Goal: Transaction & Acquisition: Purchase product/service

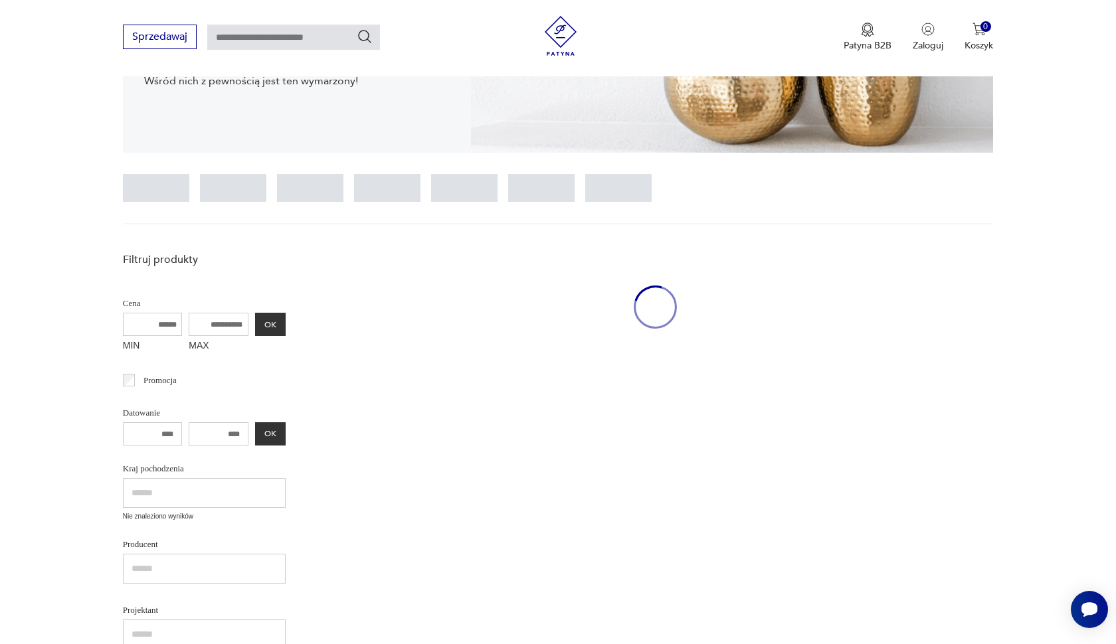
scroll to position [265, 0]
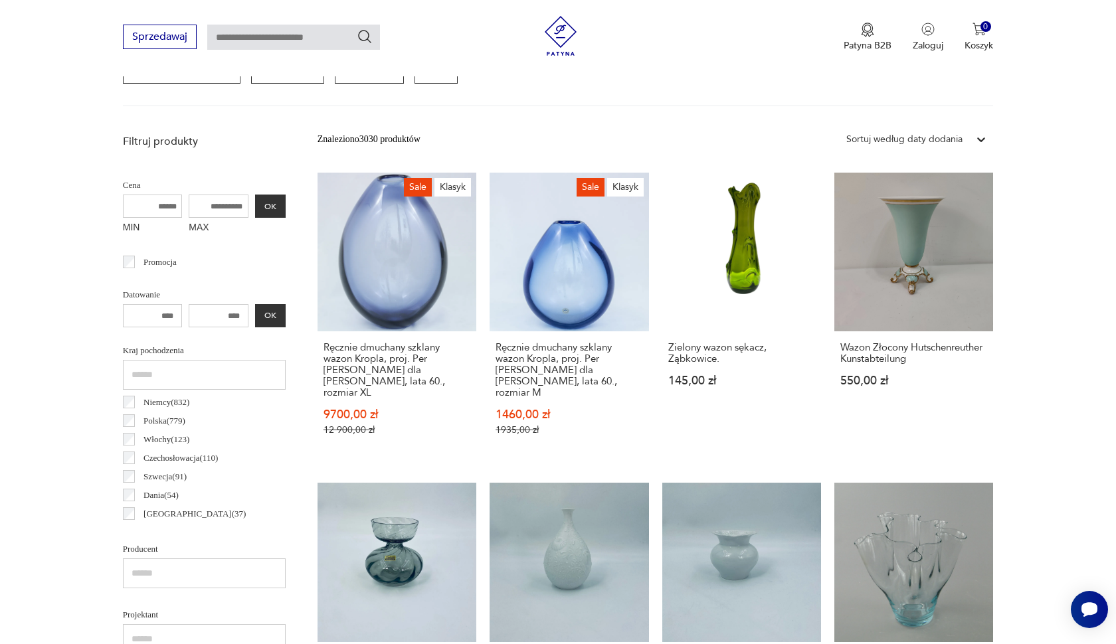
scroll to position [424, 0]
click at [728, 293] on link "Zielony wazon sękacz, Ząbkowice. 145,00 zł" at bounding box center [741, 317] width 159 height 289
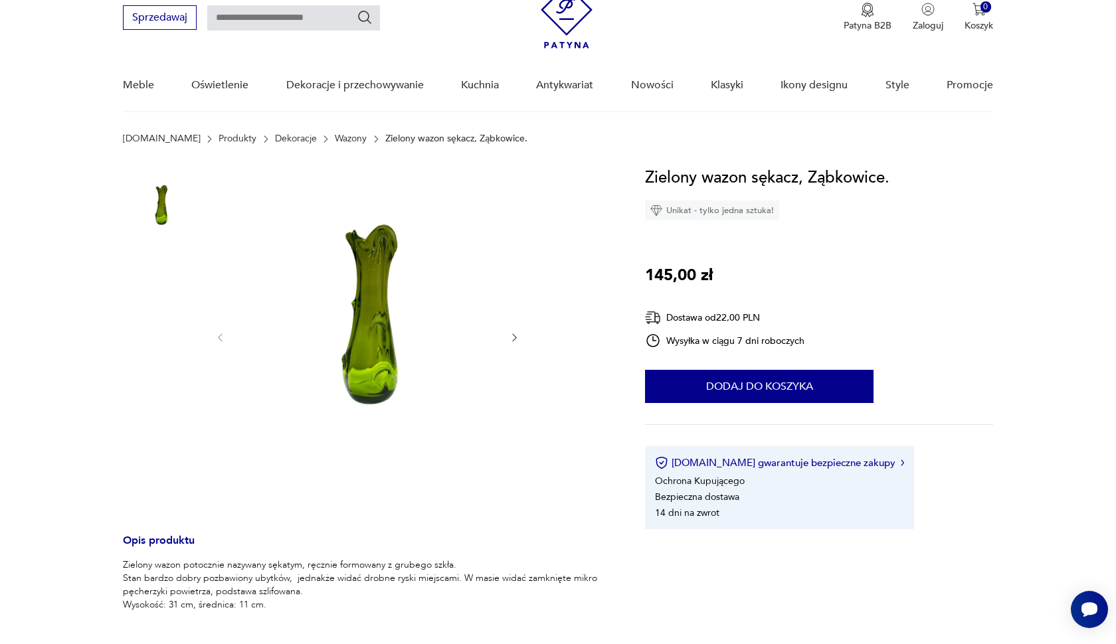
click at [186, 470] on img at bounding box center [161, 464] width 76 height 76
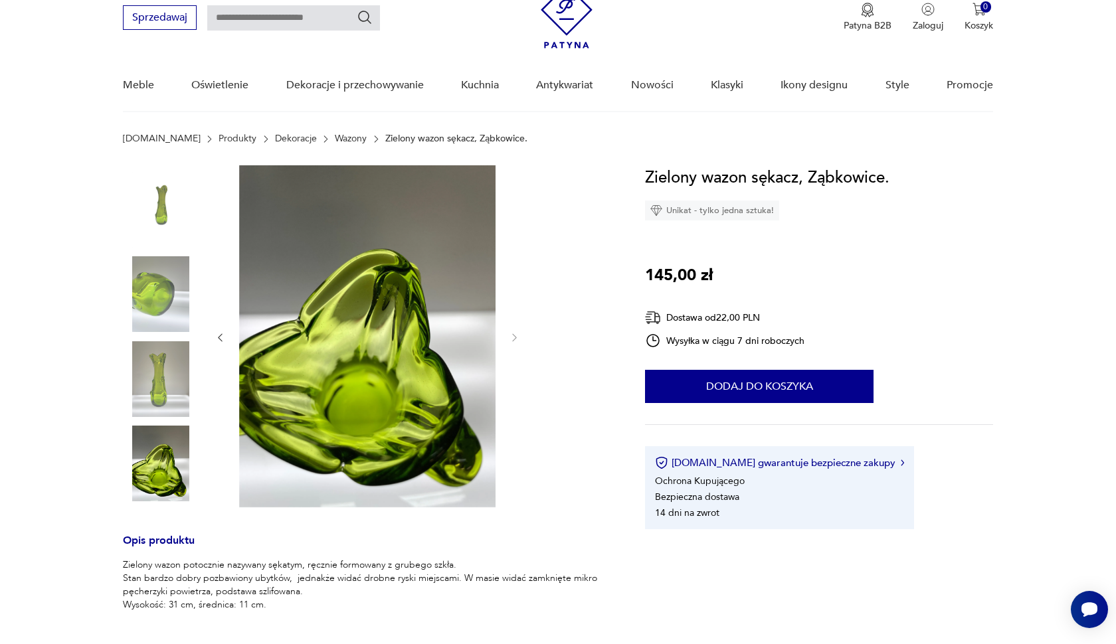
click at [166, 232] on img at bounding box center [161, 210] width 76 height 76
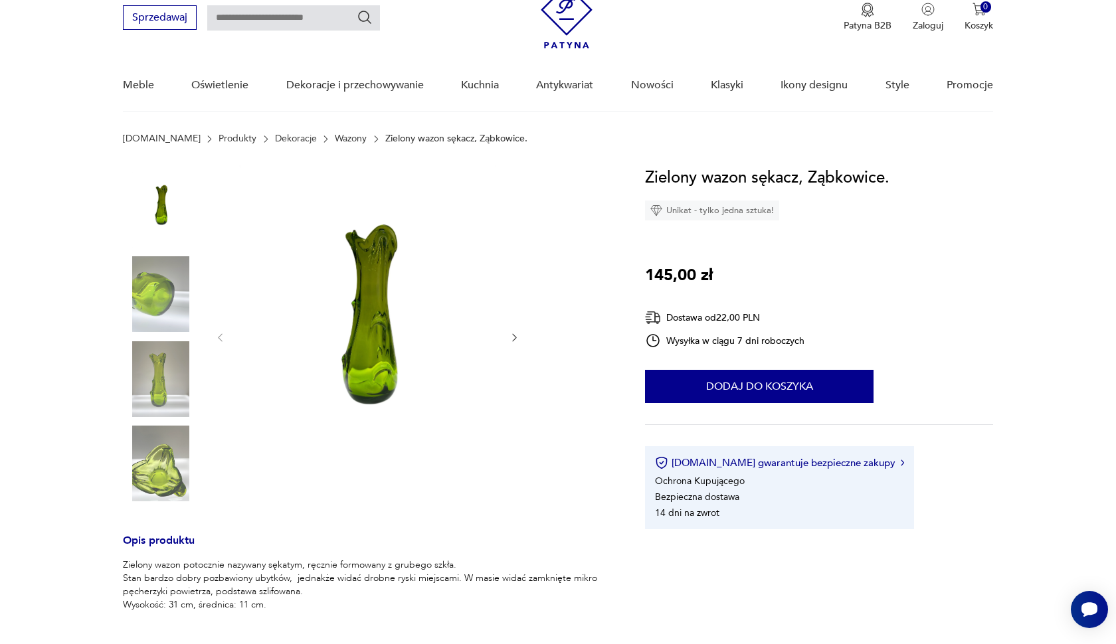
click at [419, 363] on img at bounding box center [367, 336] width 256 height 342
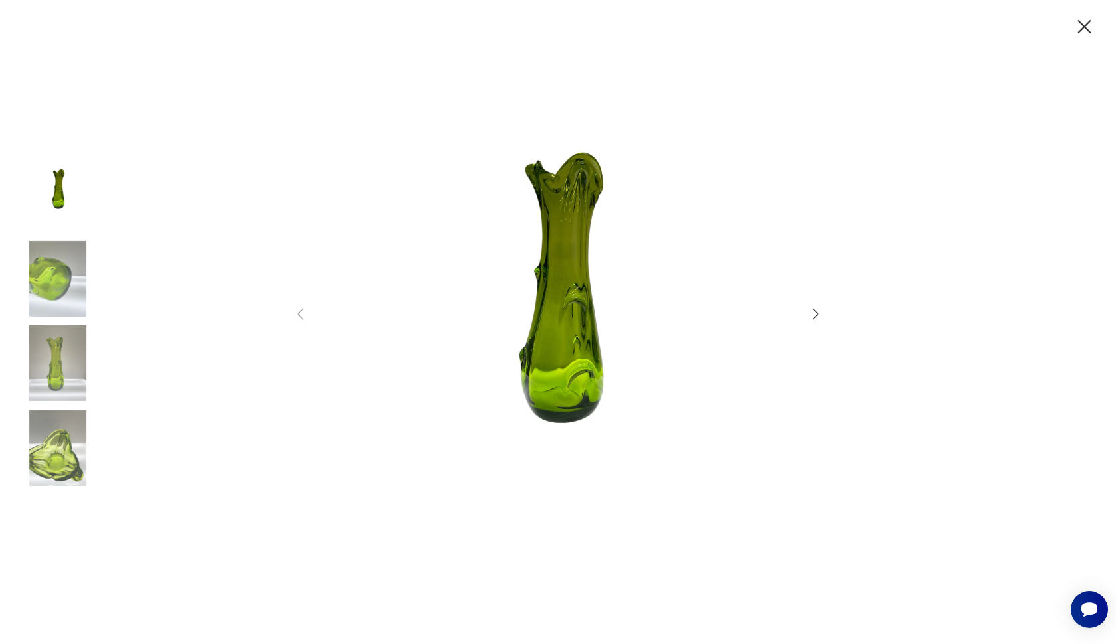
click at [1085, 20] on icon "button" at bounding box center [1083, 26] width 23 height 23
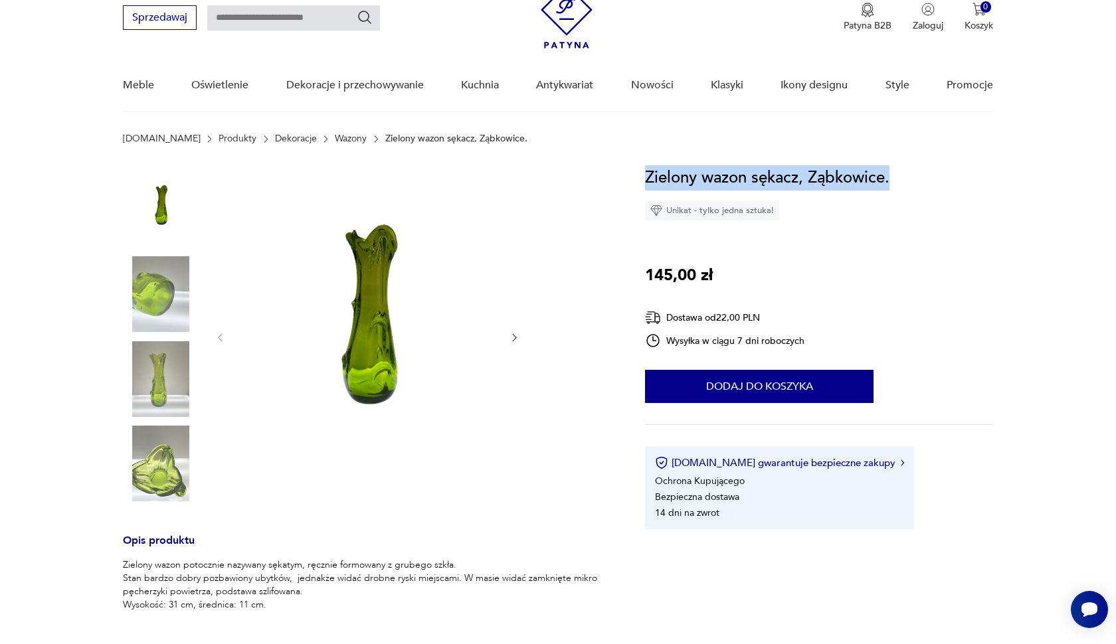
drag, startPoint x: 641, startPoint y: 181, endPoint x: 918, endPoint y: 195, distance: 277.2
click at [922, 193] on section "Opis produktu Zielony wazon potocznie nazywany sękatym, ręcznie formowany z gru…" at bounding box center [558, 574] width 1116 height 819
copy h1 "Zielony wazon sękacz, Ząbkowice."
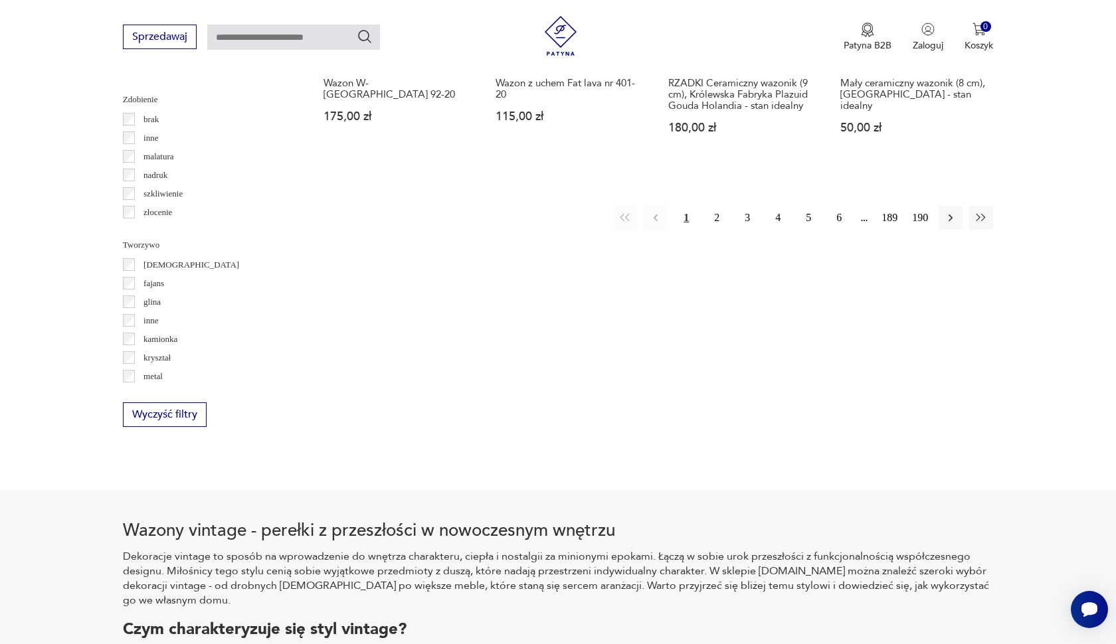
scroll to position [1576, 0]
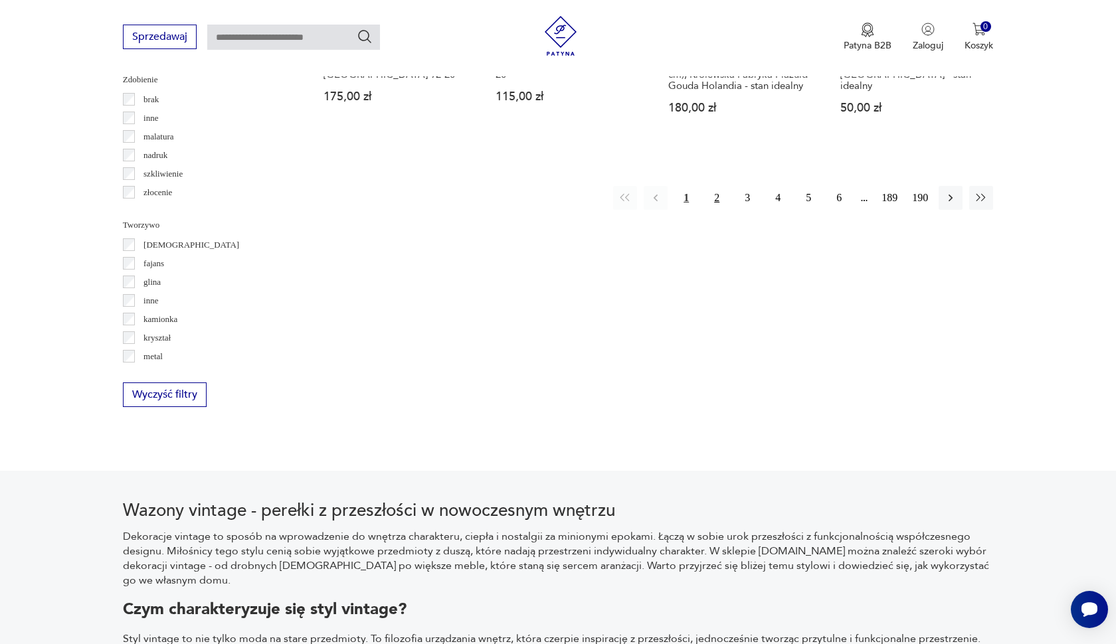
click at [716, 189] on button "2" at bounding box center [717, 198] width 24 height 24
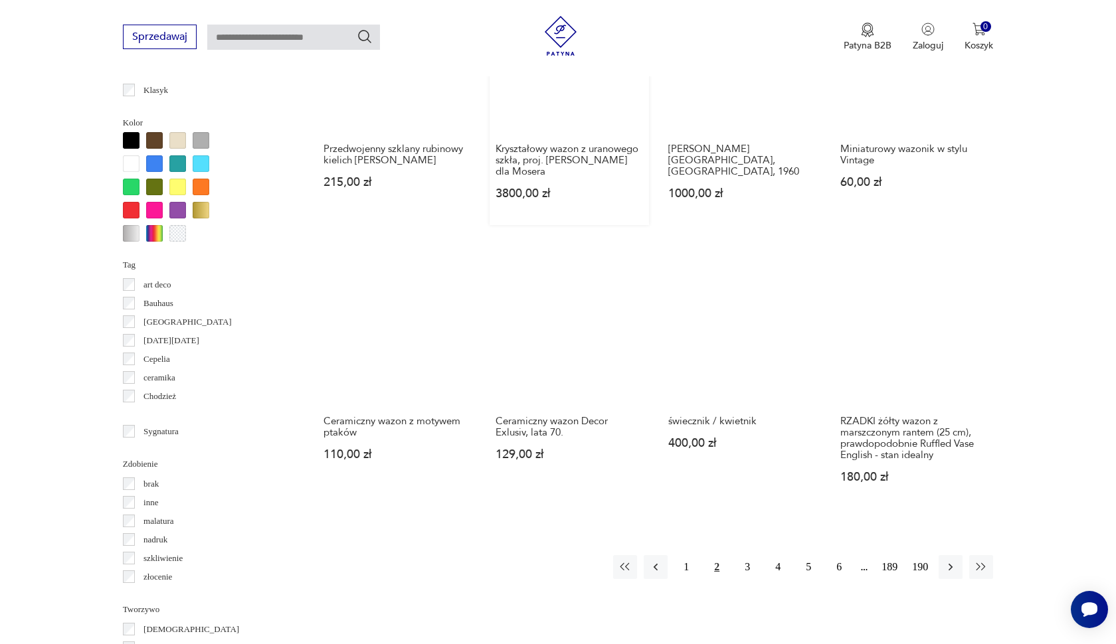
scroll to position [1194, 0]
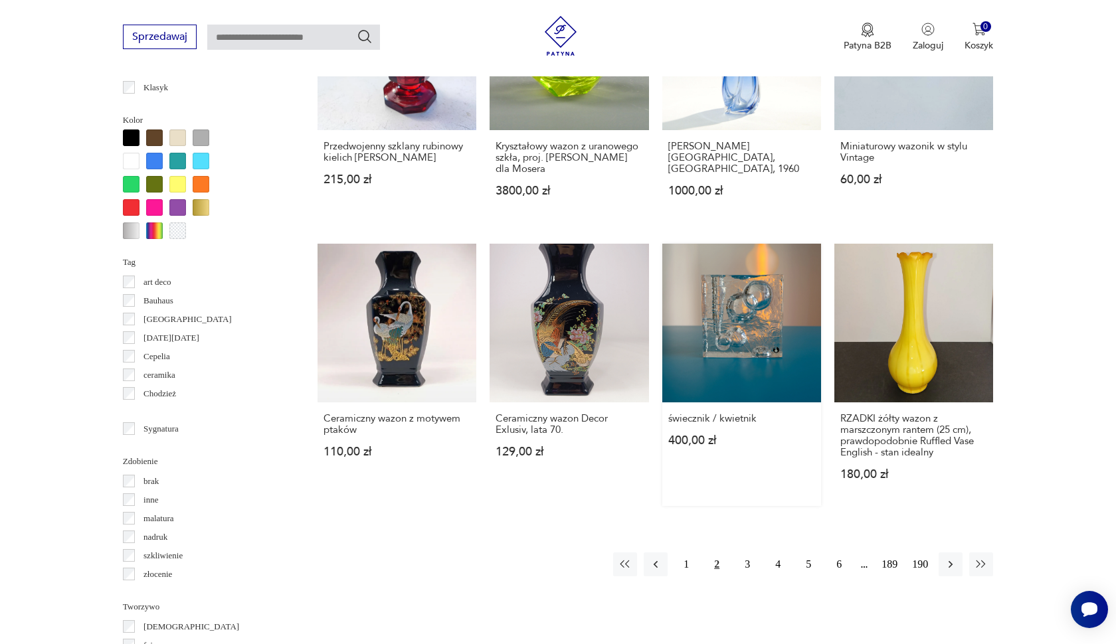
click at [730, 324] on link "świecznik / kwietnik 400,00 zł" at bounding box center [741, 375] width 159 height 262
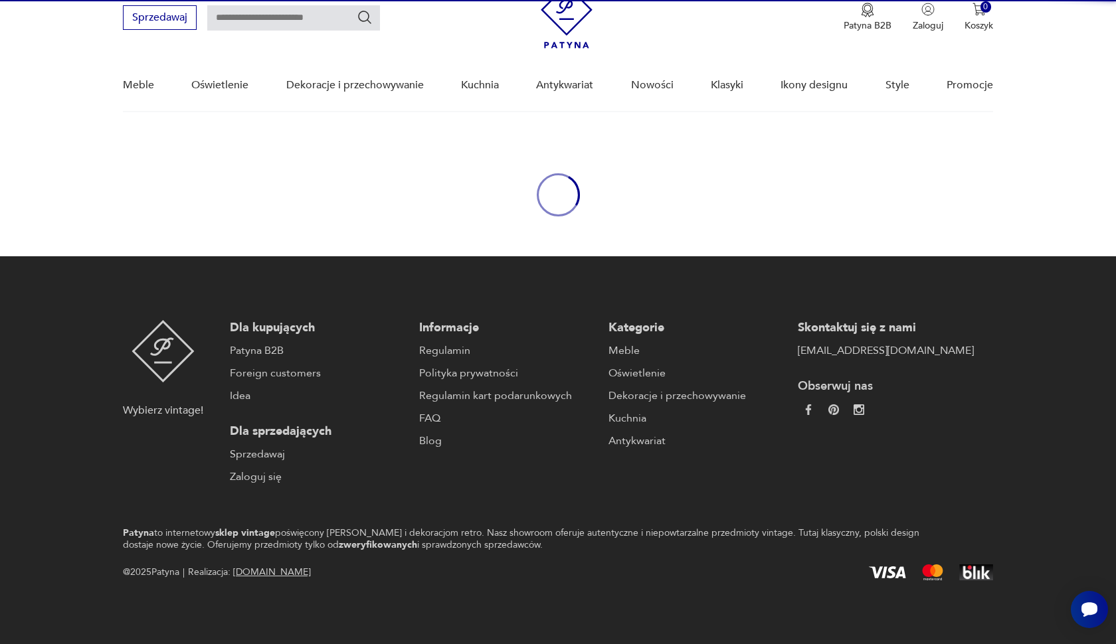
scroll to position [54, 0]
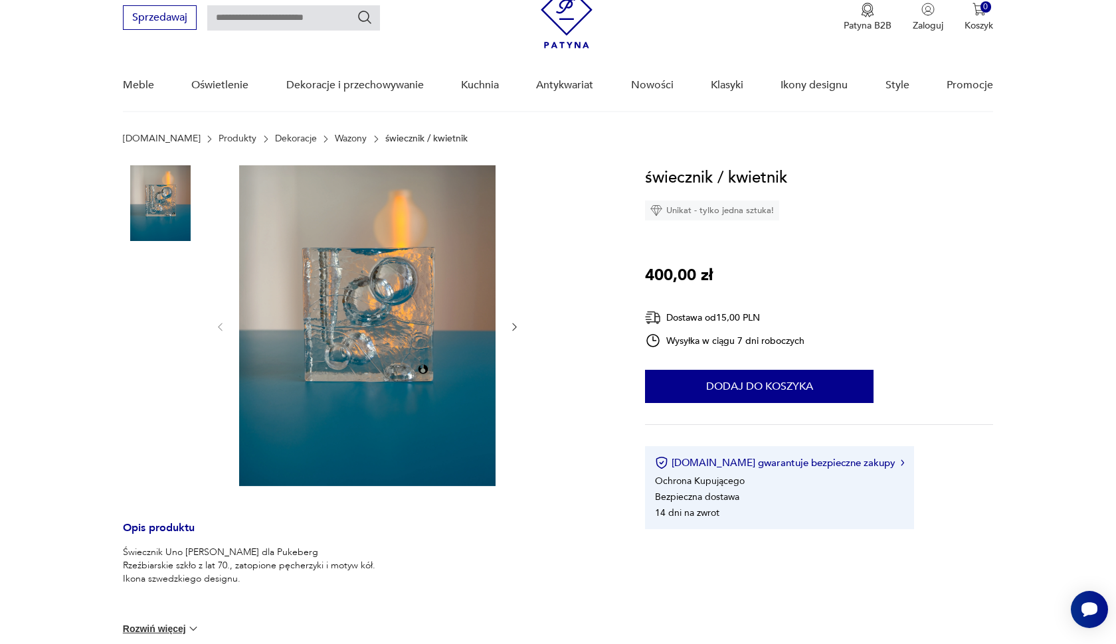
click at [165, 391] on img at bounding box center [161, 373] width 76 height 76
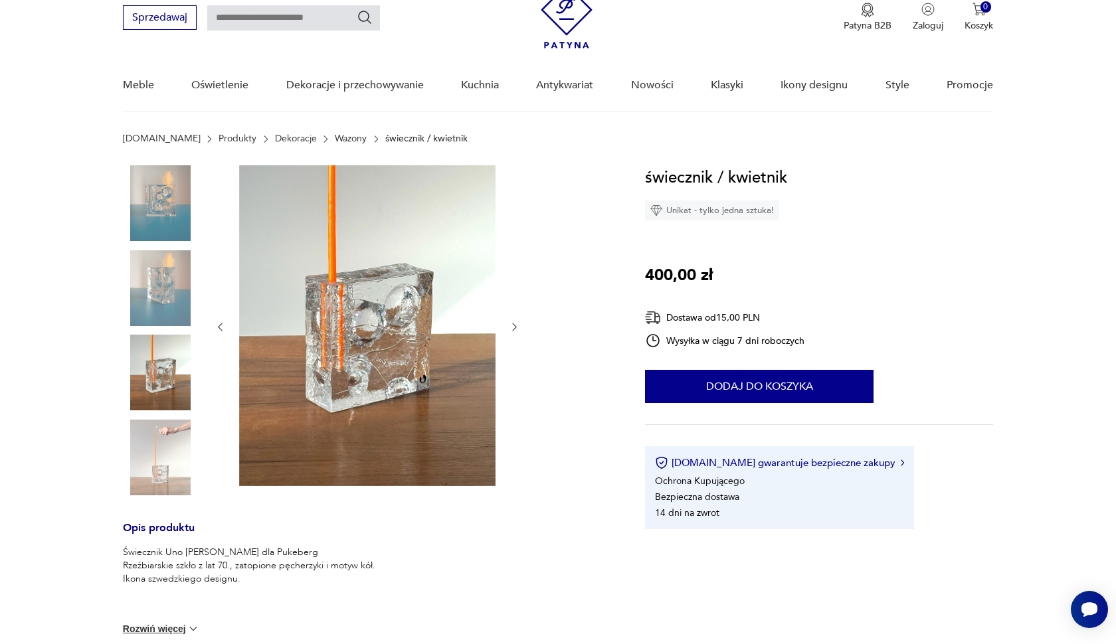
click at [163, 456] on img at bounding box center [161, 458] width 76 height 76
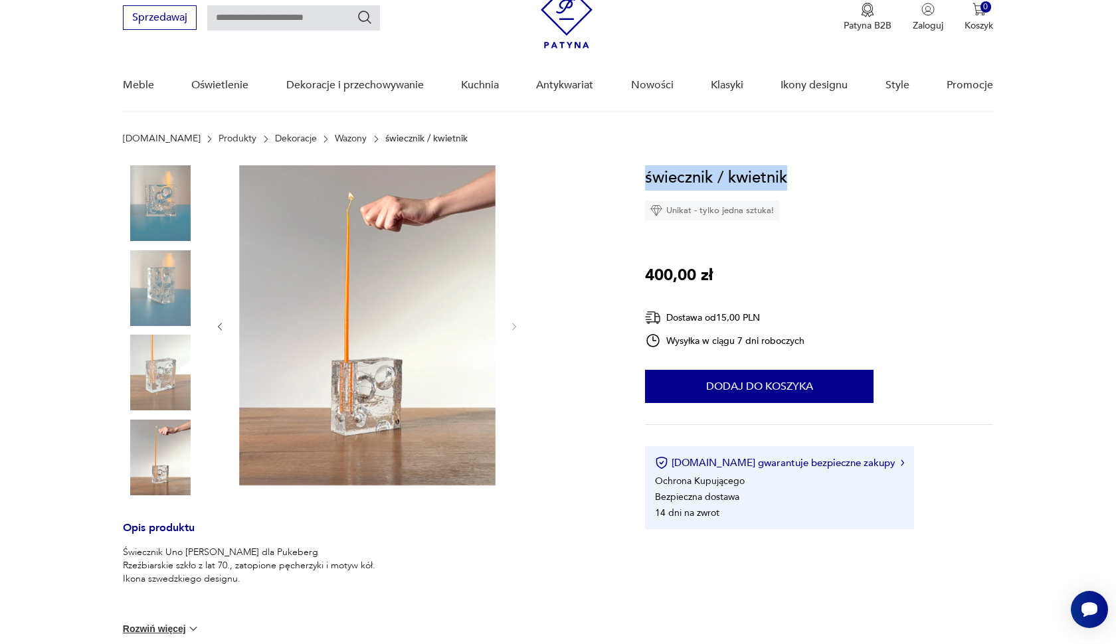
drag, startPoint x: 647, startPoint y: 174, endPoint x: 797, endPoint y: 175, distance: 149.4
click at [797, 175] on div "świecznik / kwietnik Unikat - tylko jedna sztuka! 400,00 zł Dostawa od 15,00 PL…" at bounding box center [819, 347] width 348 height 364
copy h1 "świecznik / kwietnik"
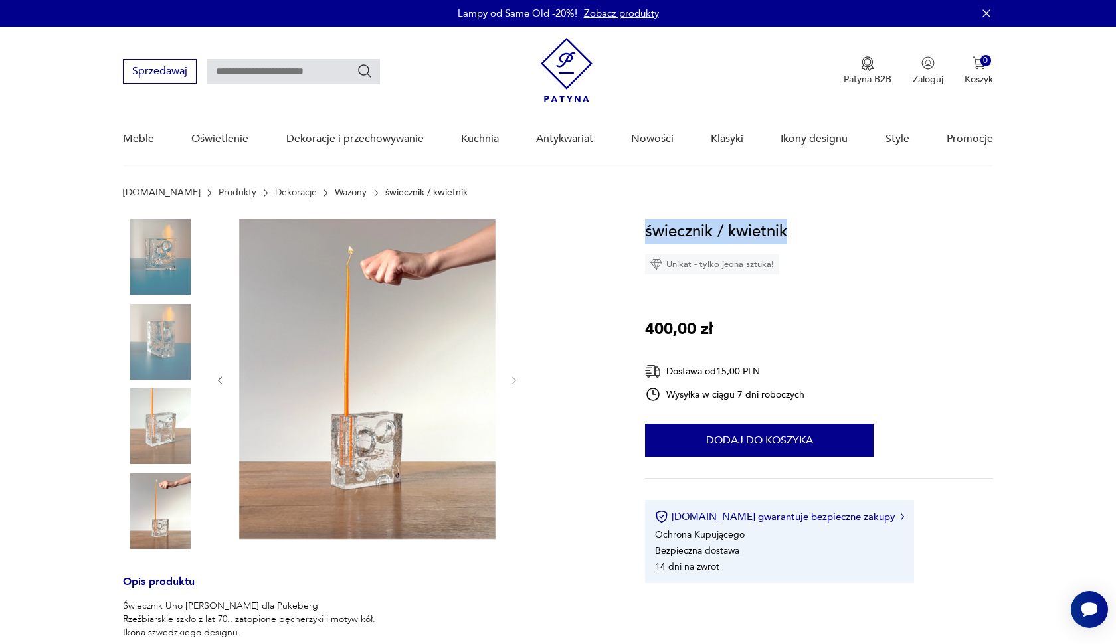
scroll to position [0, 0]
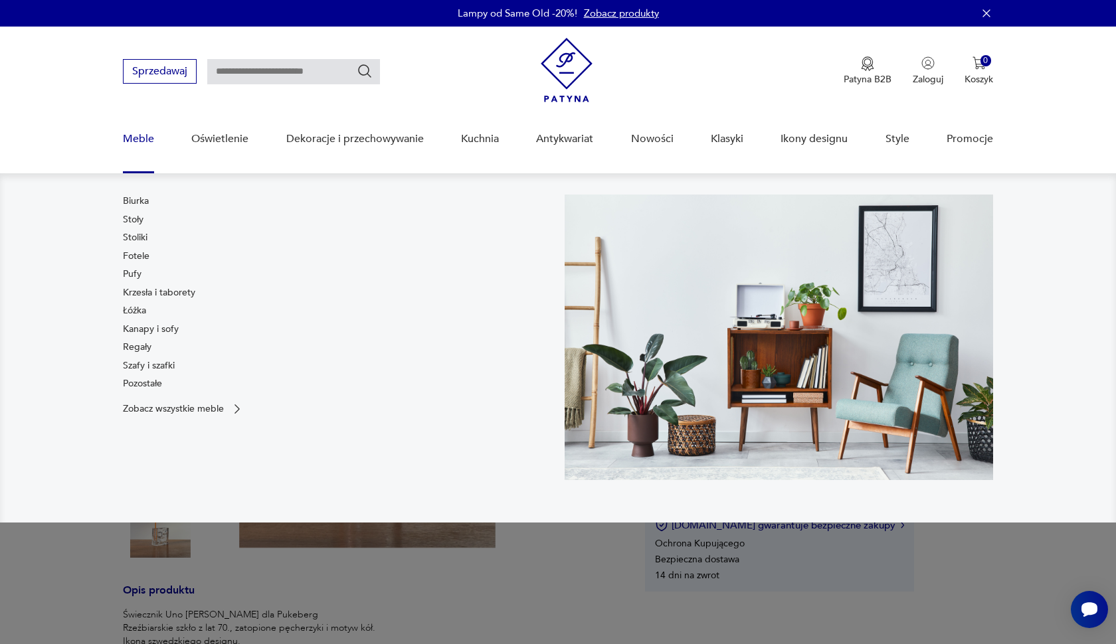
click at [137, 140] on link "Meble" at bounding box center [138, 139] width 31 height 51
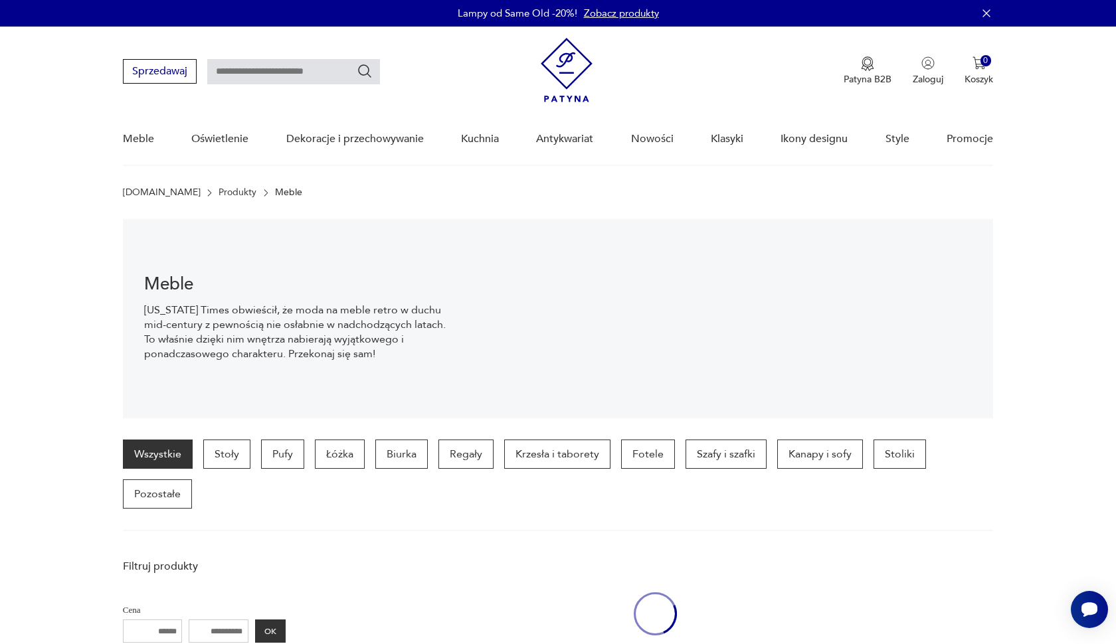
scroll to position [133, 0]
